Goal: Task Accomplishment & Management: Manage account settings

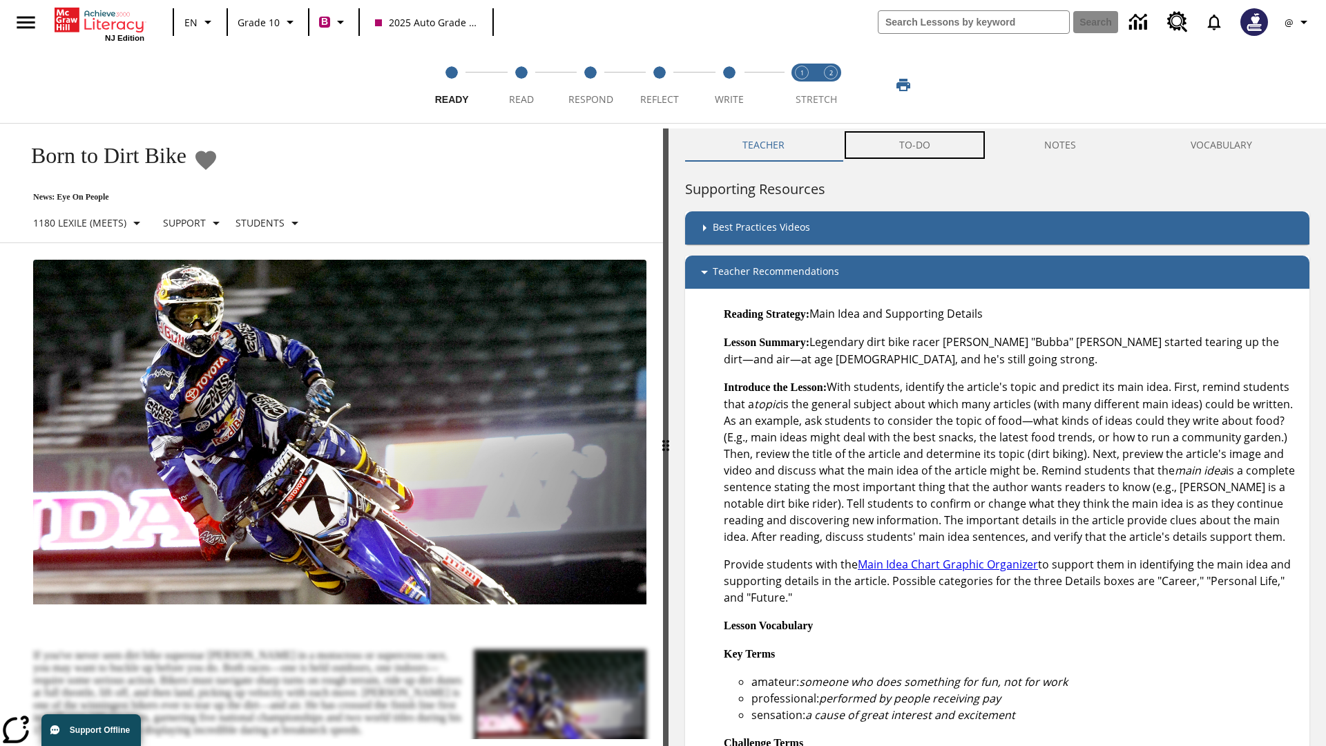
click at [915, 145] on button "TO-DO" at bounding box center [915, 144] width 146 height 33
